Goal: Information Seeking & Learning: Learn about a topic

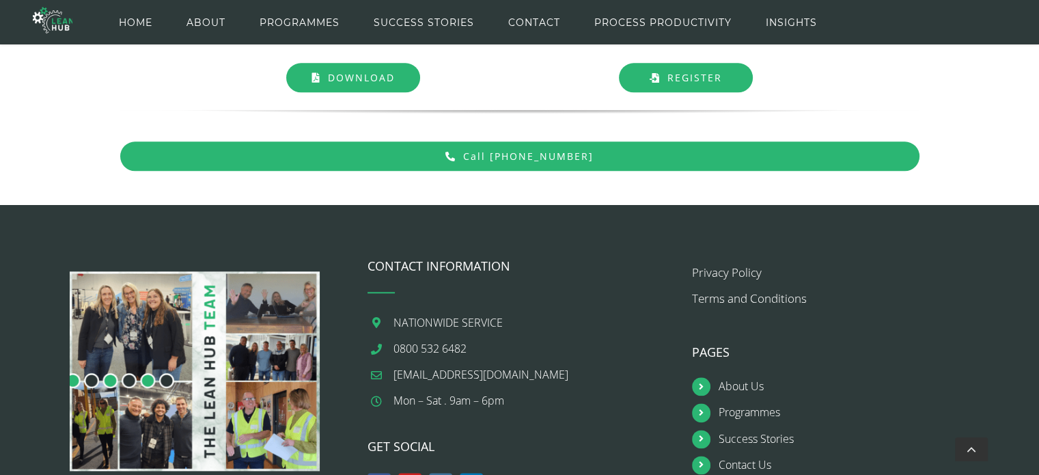
scroll to position [1206, 0]
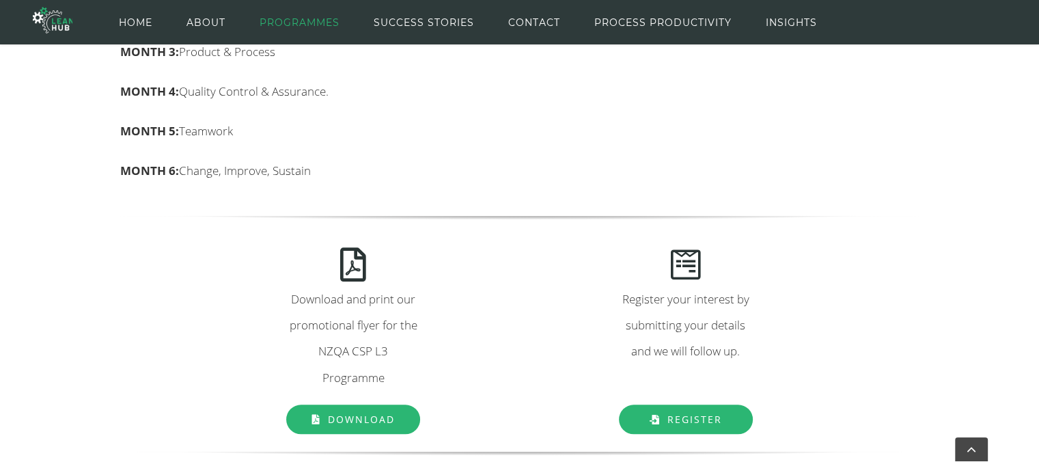
click at [301, 24] on span "PROGRAMMES" at bounding box center [300, 22] width 80 height 61
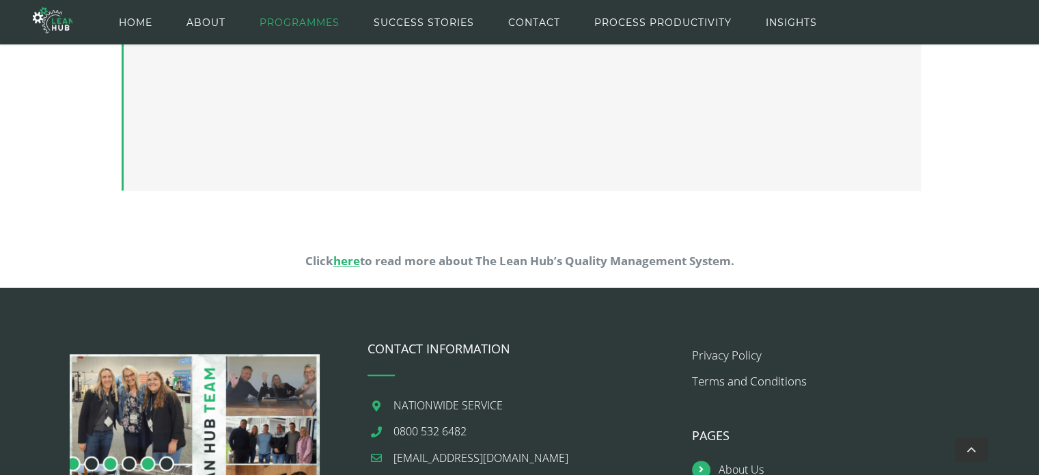
scroll to position [1342, 0]
